Goal: Navigation & Orientation: Find specific page/section

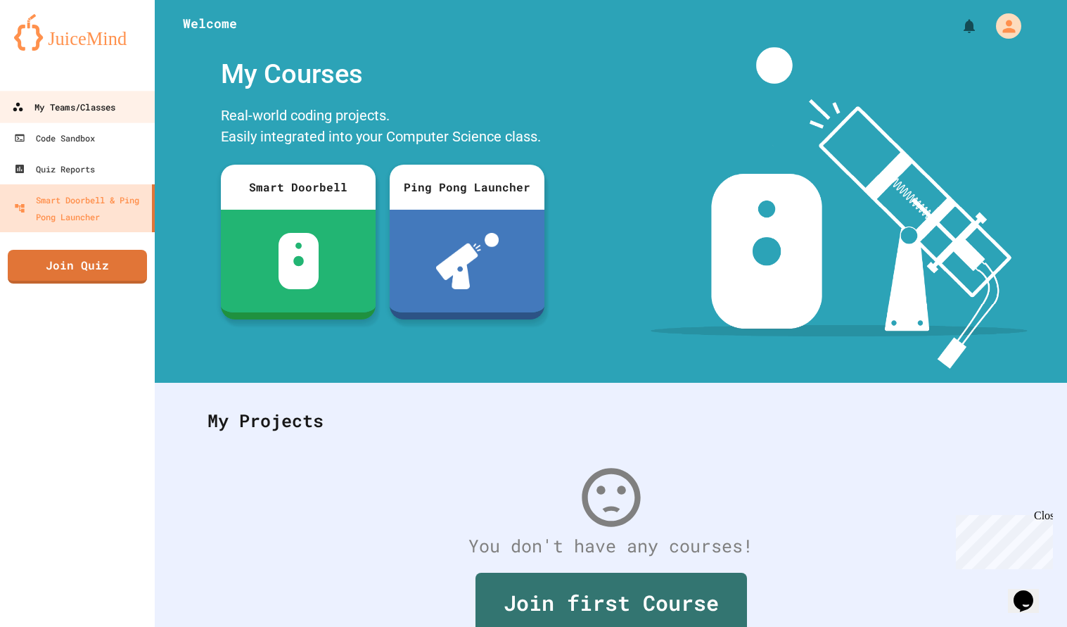
click at [91, 101] on div "My Teams/Classes" at bounding box center [63, 107] width 103 height 18
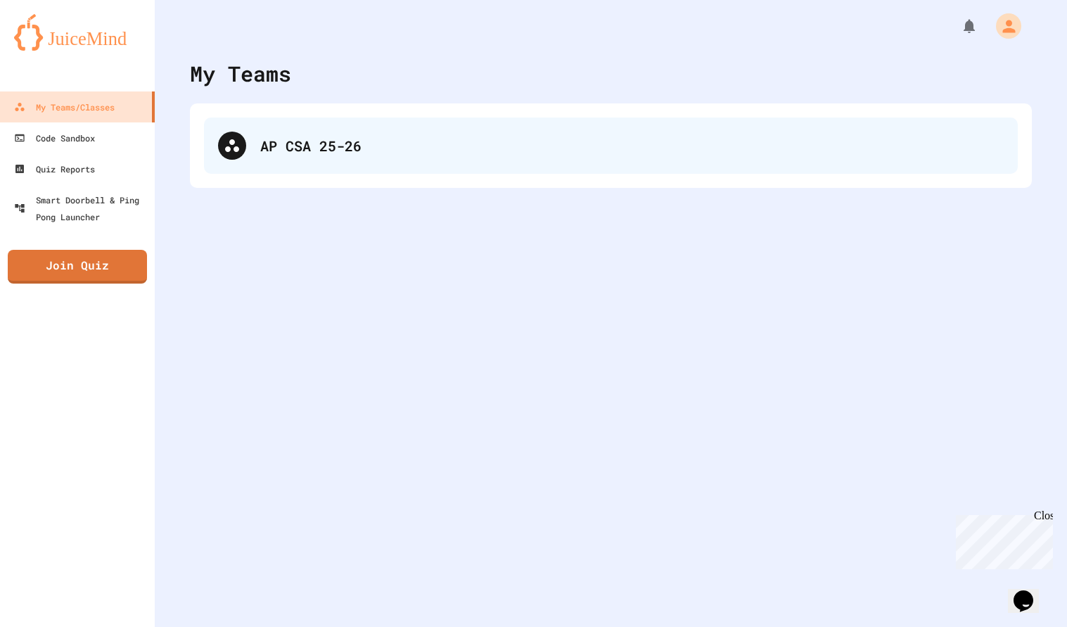
click at [248, 149] on div "AP CSA 25-26" at bounding box center [611, 145] width 814 height 56
